Goal: Task Accomplishment & Management: Complete application form

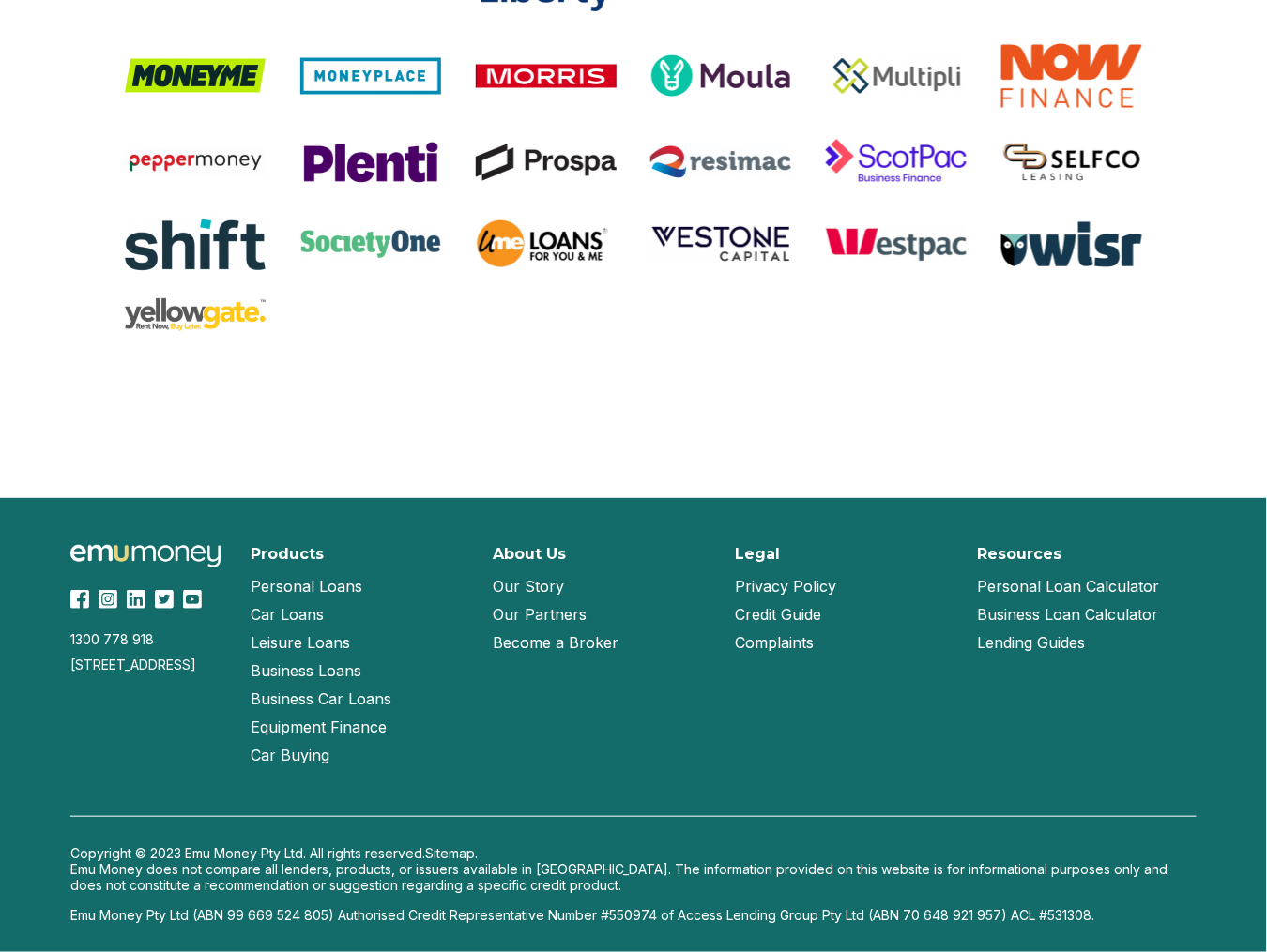
scroll to position [3857, 0]
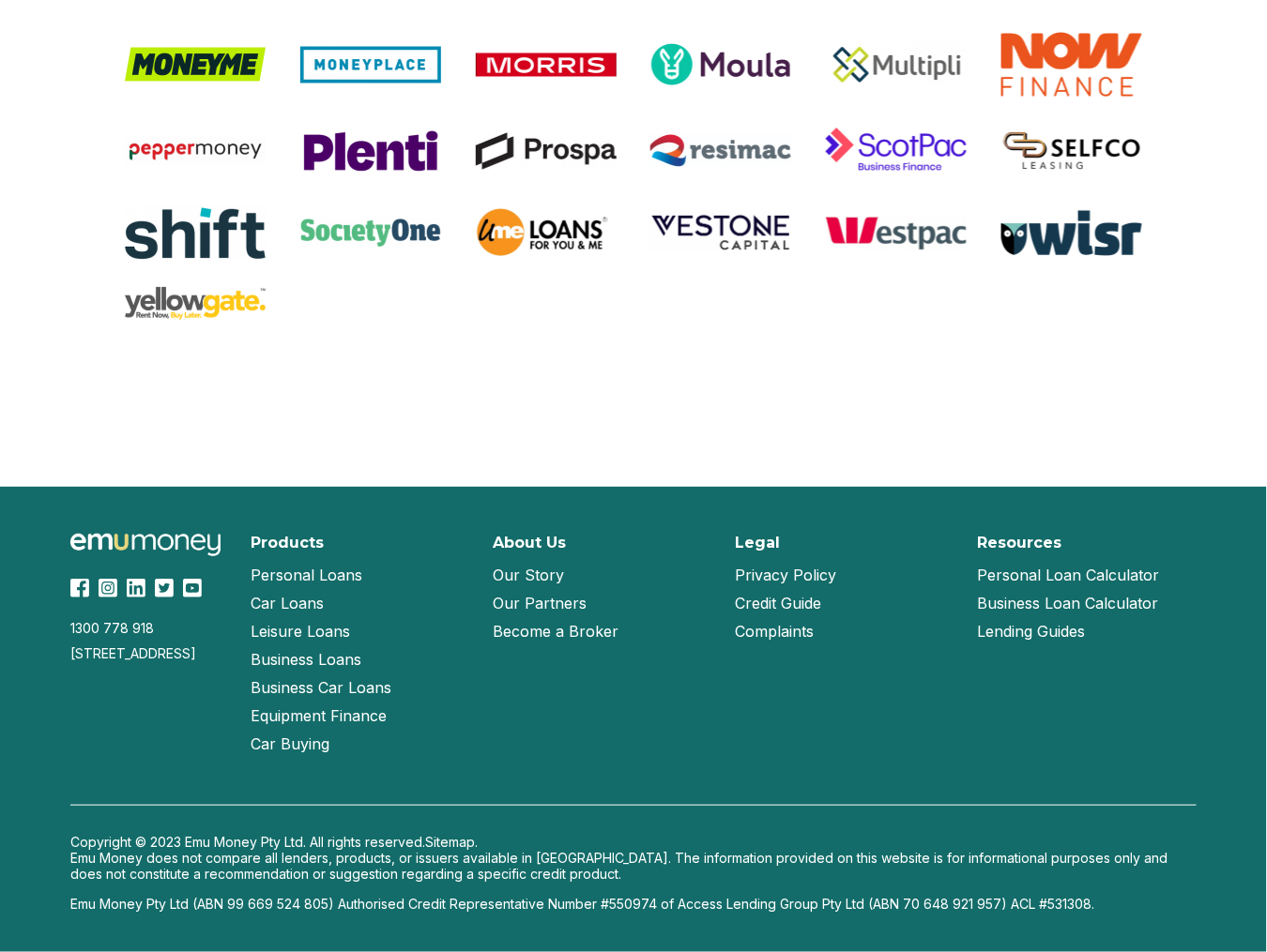
click at [506, 636] on link "Become a Broker" at bounding box center [555, 631] width 125 height 29
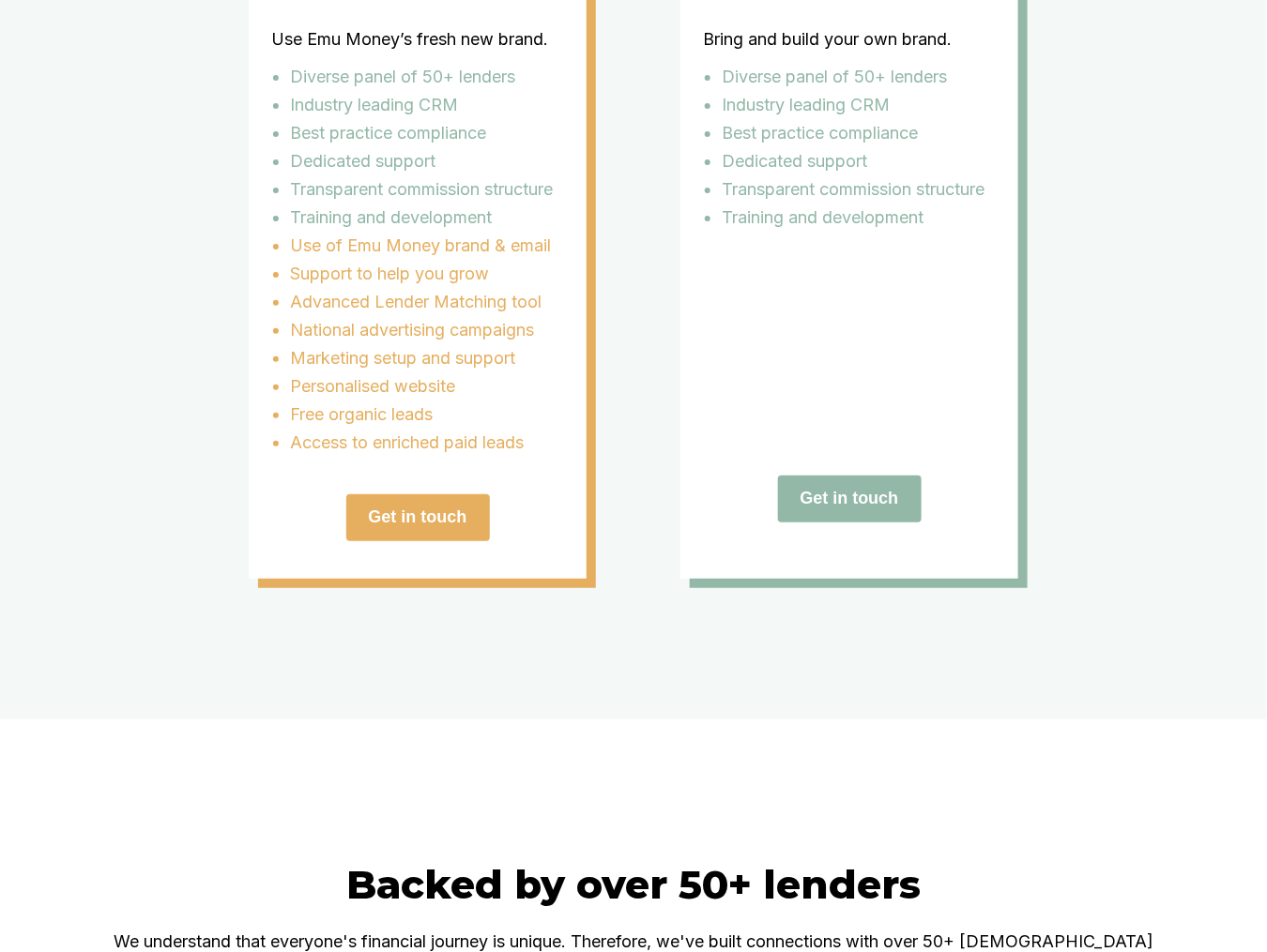
scroll to position [3563, 0]
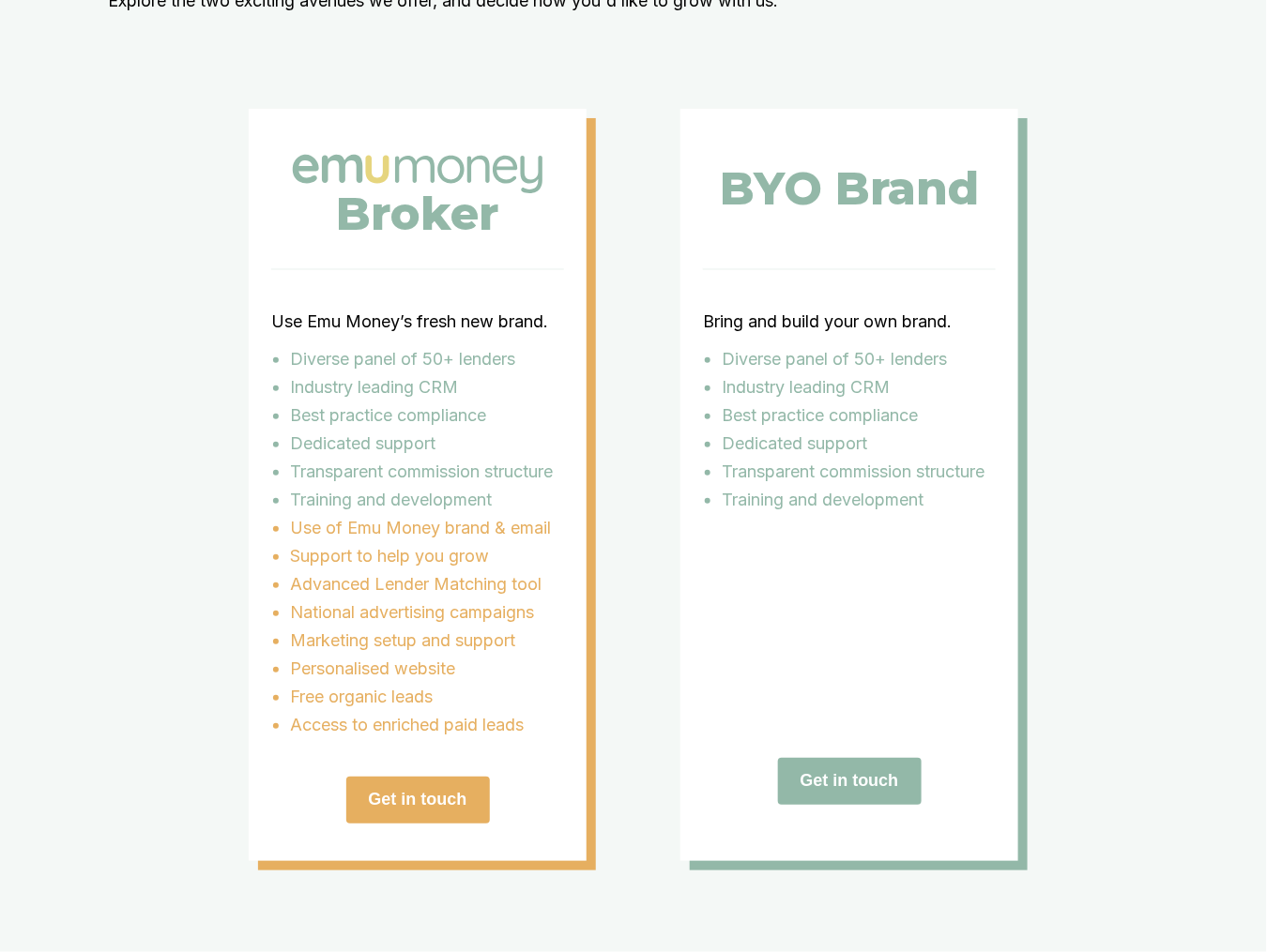
click at [314, 824] on div "Get in touch" at bounding box center [417, 800] width 293 height 47
click at [408, 824] on button "Get in touch" at bounding box center [417, 800] width 143 height 47
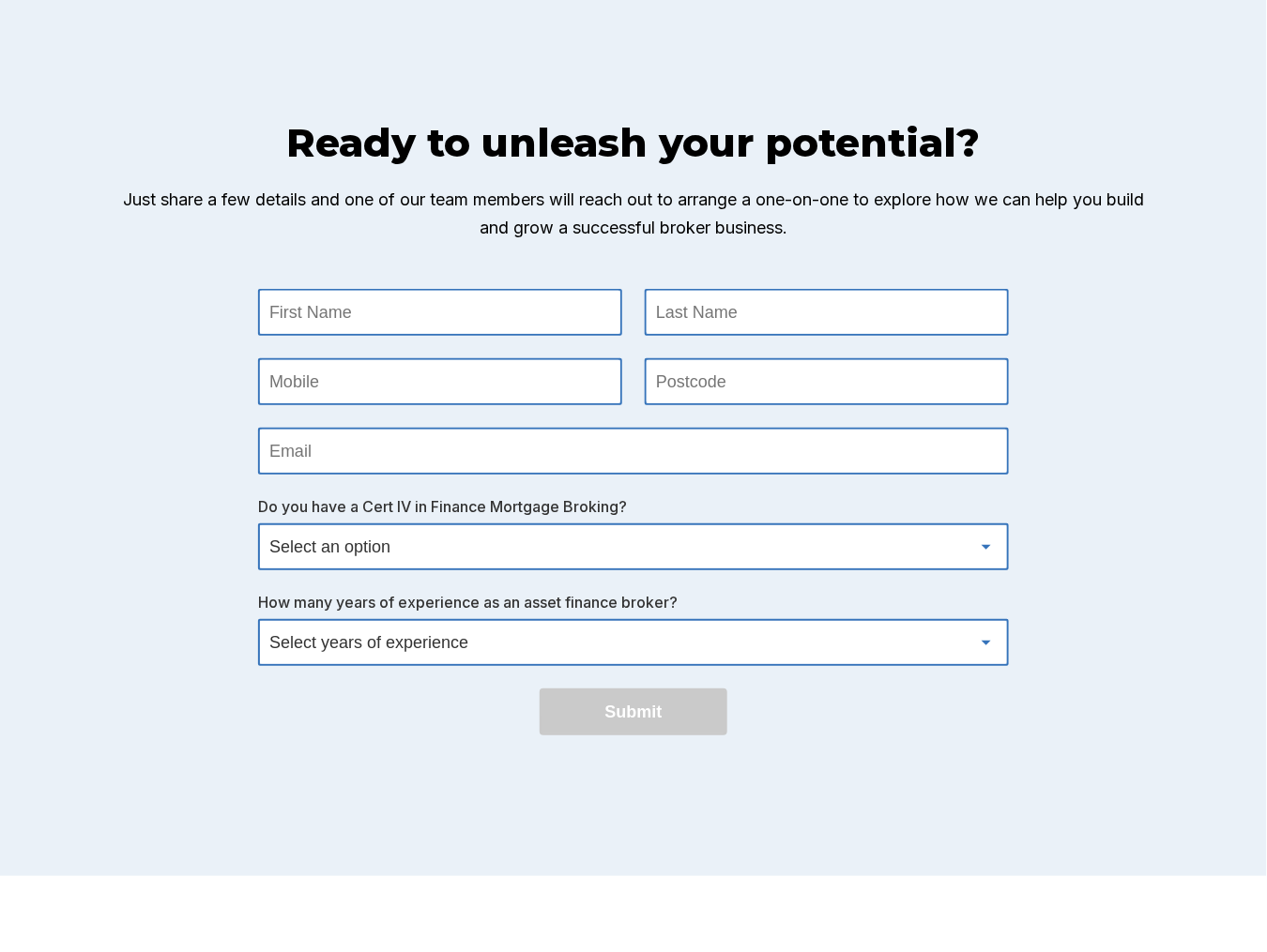
click at [530, 334] on Name at bounding box center [439, 313] width 360 height 43
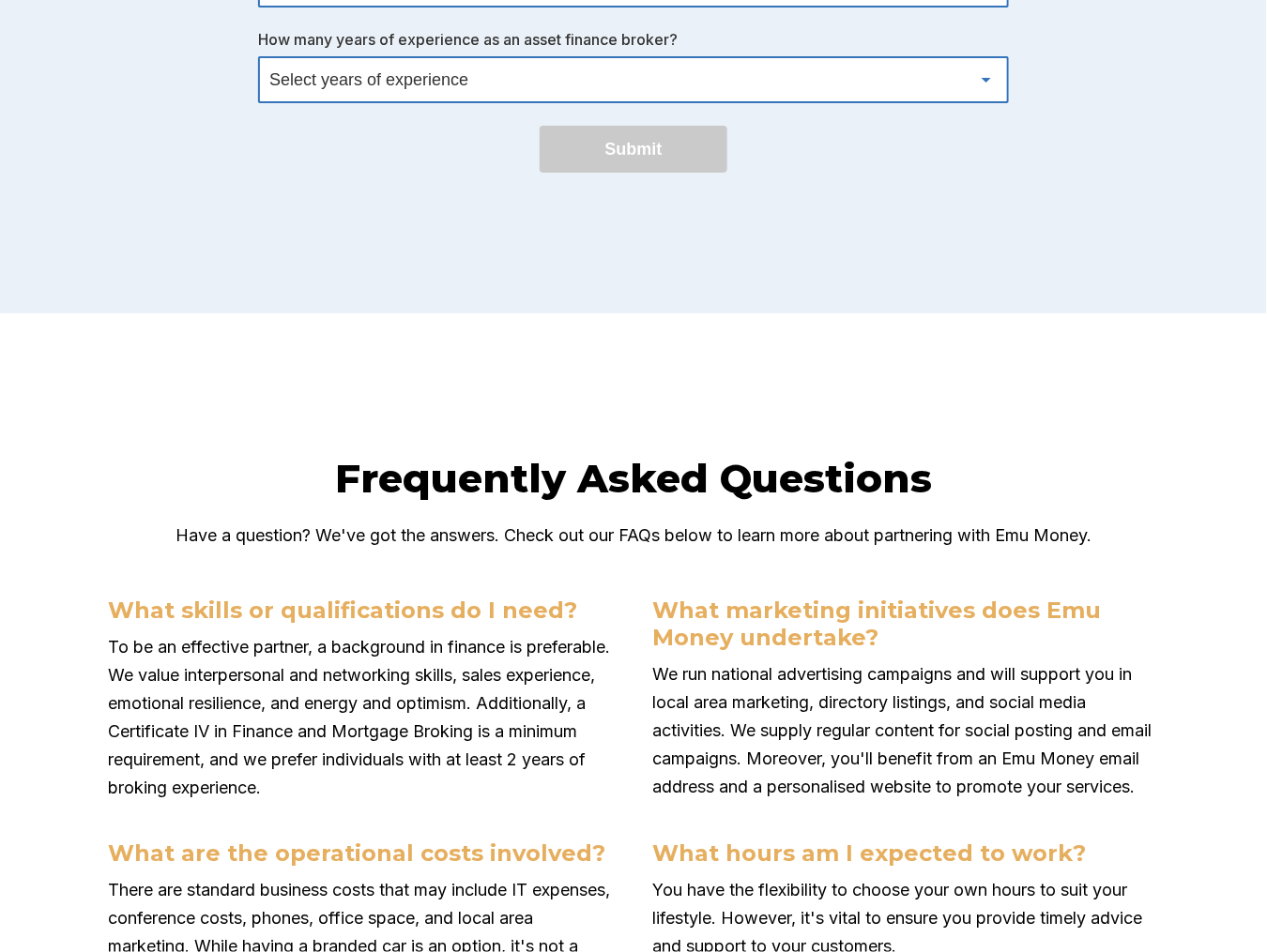
scroll to position [3563, 0]
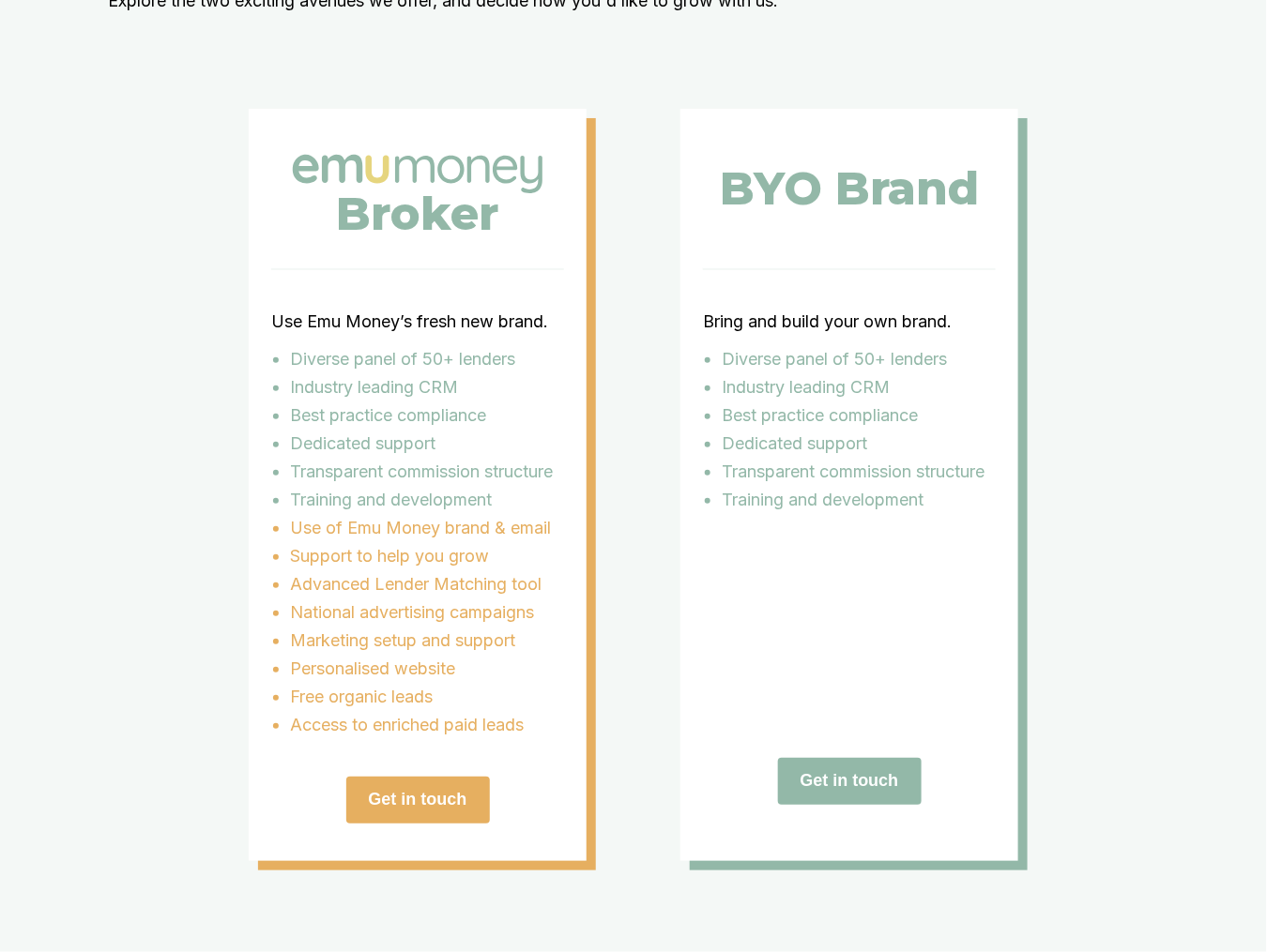
click at [641, 328] on div "Broker Use Emu Money’s fresh new brand. Diverse panel of 50+ lenders Industry l…" at bounding box center [634, 484] width 770 height 753
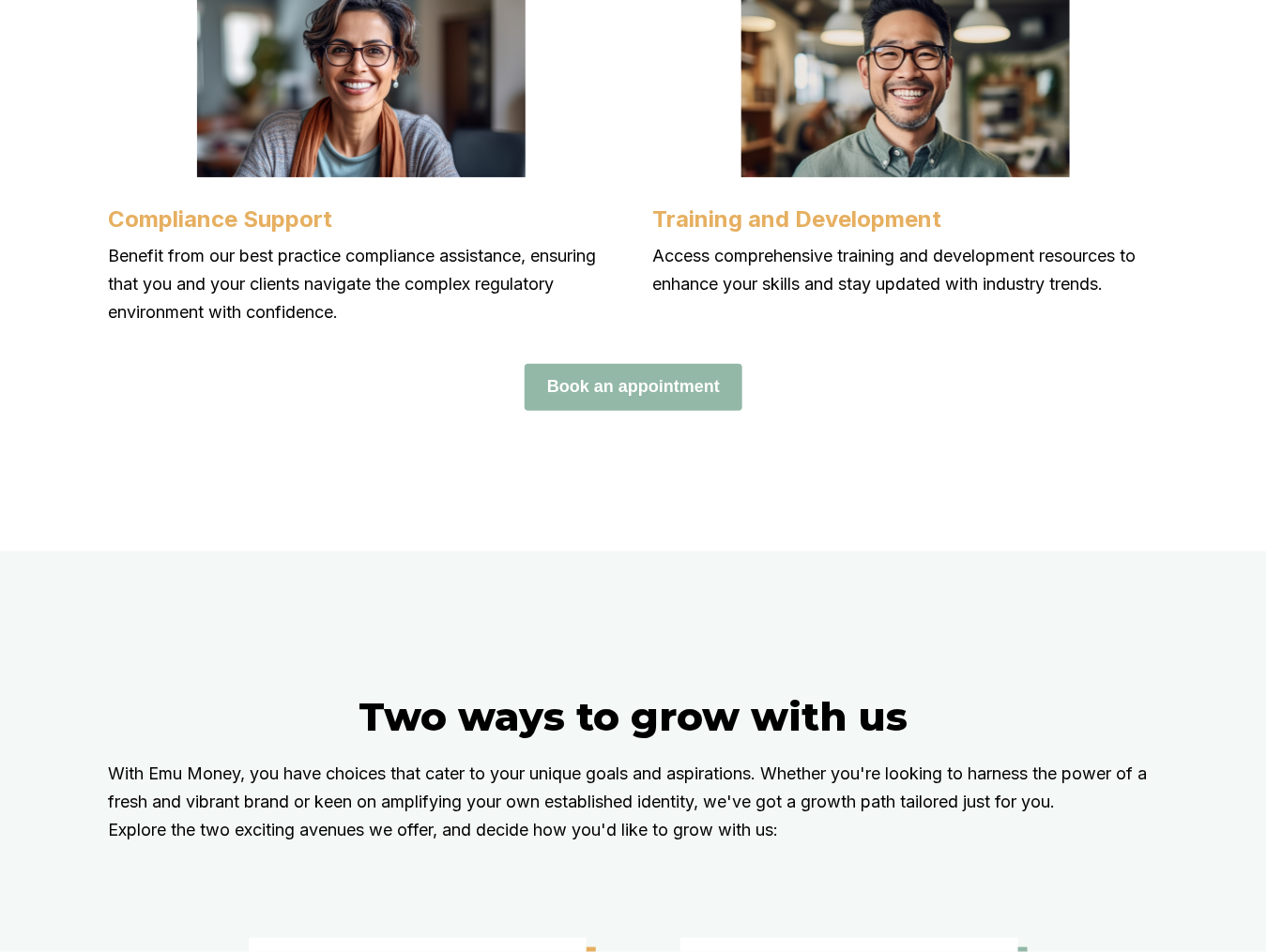
scroll to position [0, 0]
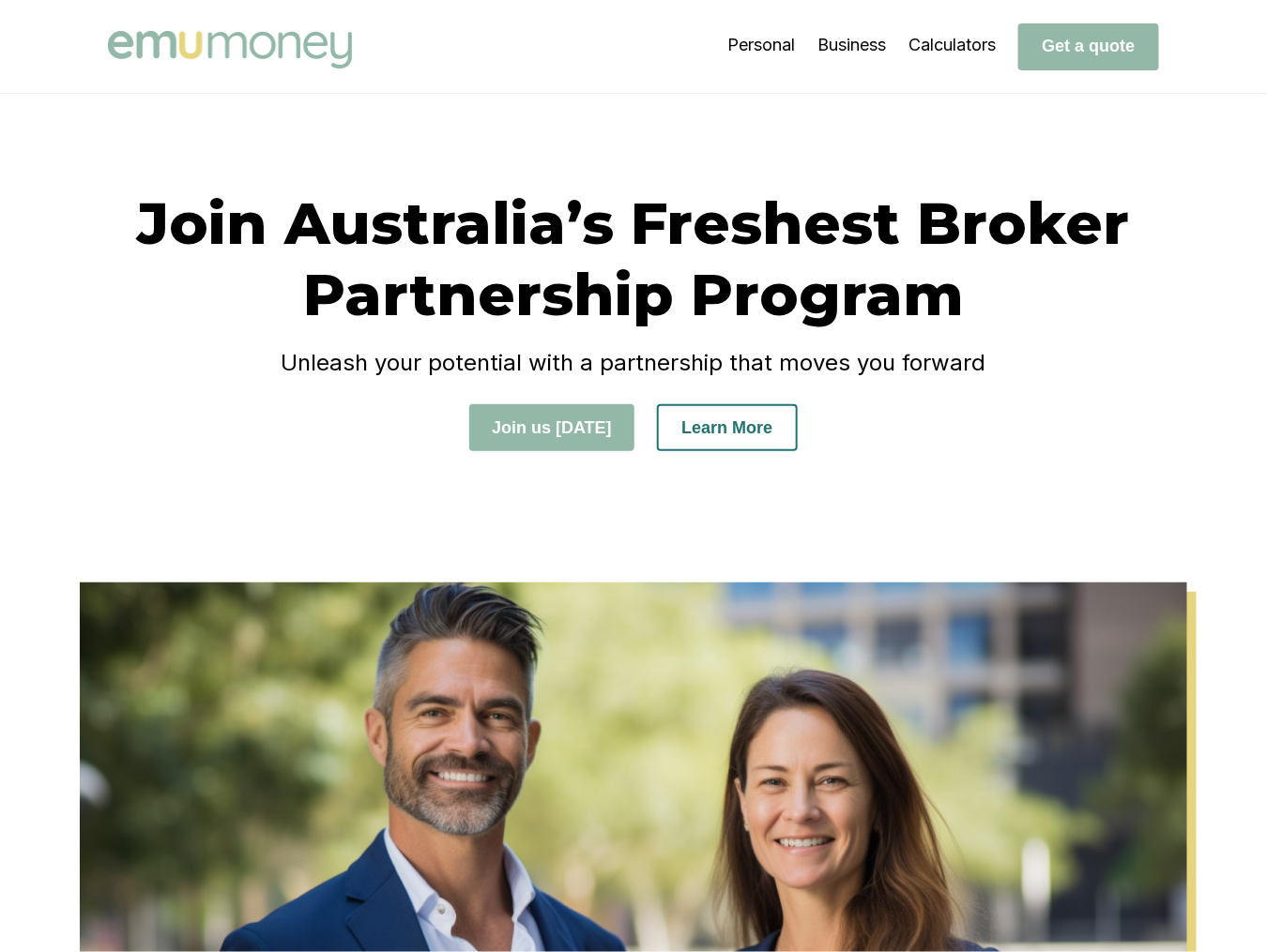
click at [751, 428] on button "Learn More" at bounding box center [727, 428] width 141 height 47
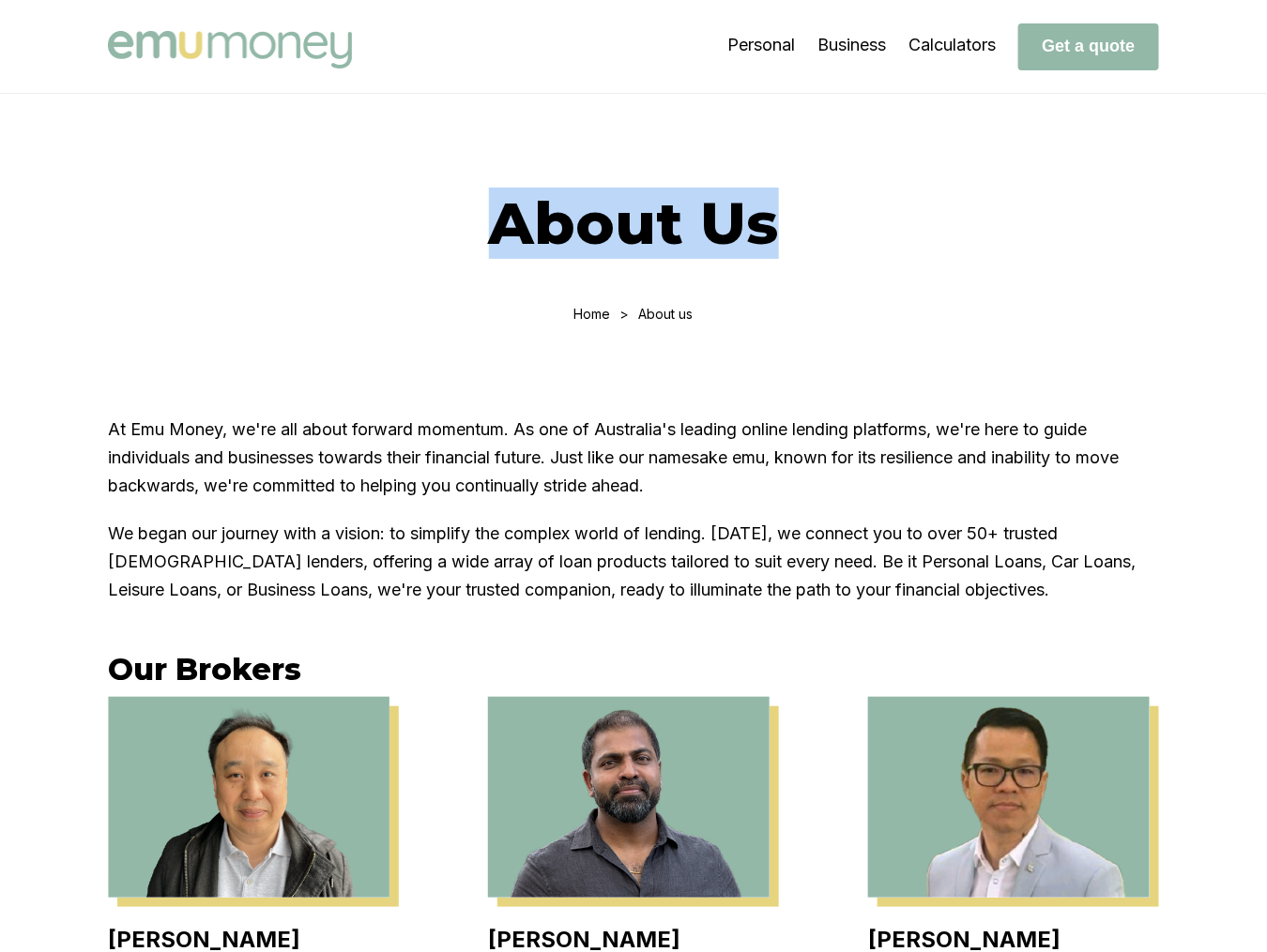
drag, startPoint x: 779, startPoint y: 234, endPoint x: 379, endPoint y: 172, distance: 404.8
click at [379, 172] on div "About Us Home > About us" at bounding box center [634, 231] width 1267 height 275
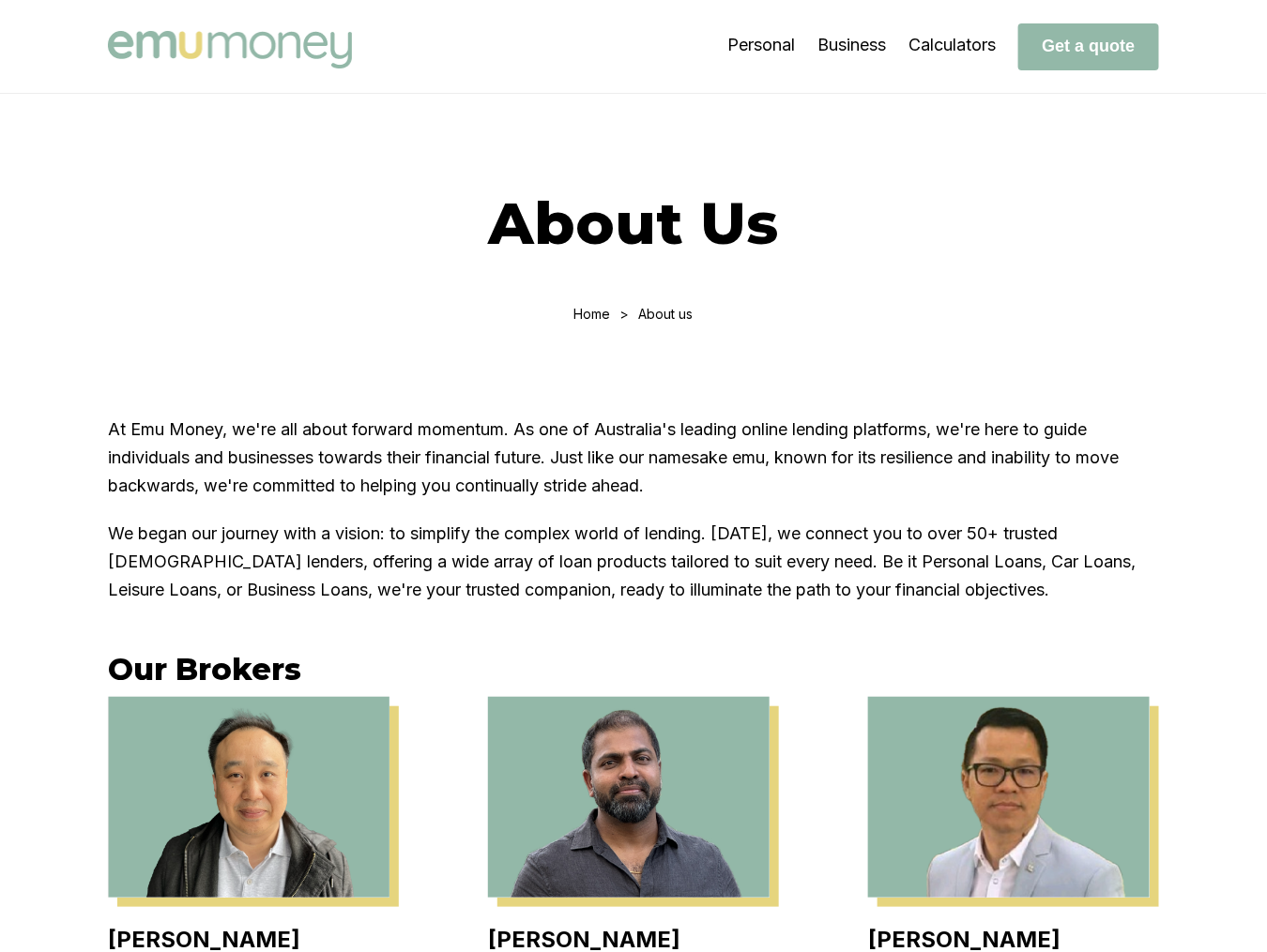
drag, startPoint x: 735, startPoint y: 516, endPoint x: 748, endPoint y: 516, distance: 13.0
click at [748, 516] on div "At Emu Money, we're all about forward momentum. As one of Australia's leading o…" at bounding box center [633, 509] width 1051 height 188
